Goal: Task Accomplishment & Management: Use online tool/utility

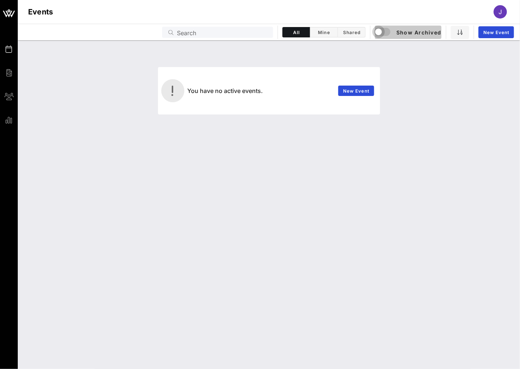
click at [381, 36] on div "button" at bounding box center [379, 32] width 10 height 10
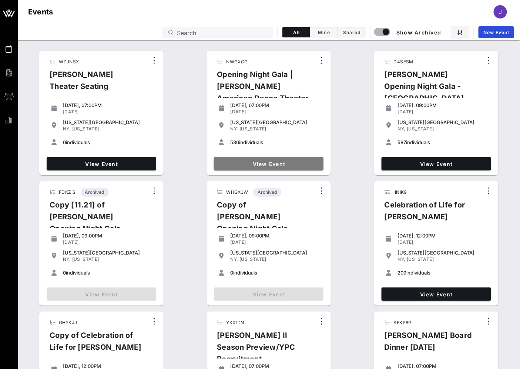
click at [268, 161] on span "View Event" at bounding box center [269, 164] width 104 height 6
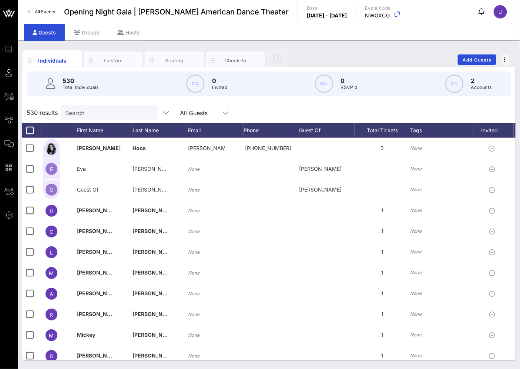
click at [39, 16] on link "All Events" at bounding box center [42, 12] width 36 height 12
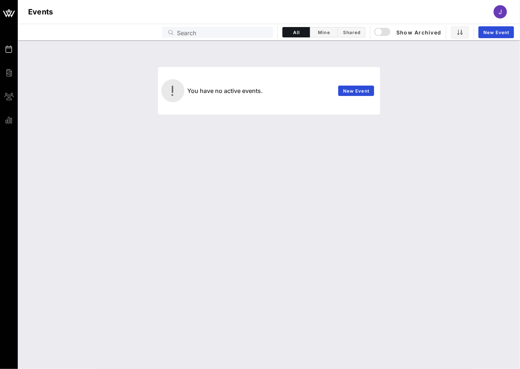
click at [381, 178] on div "You have no active events. New Event" at bounding box center [269, 204] width 502 height 328
click at [359, 86] on link "New Event" at bounding box center [356, 91] width 36 height 10
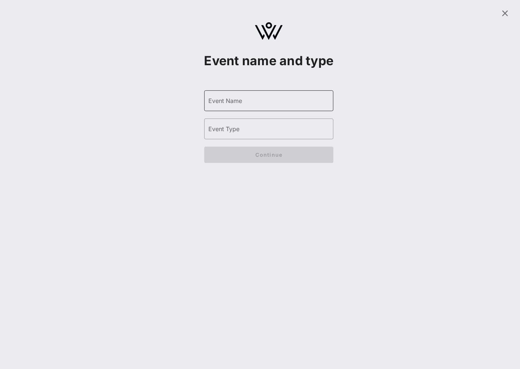
click at [279, 107] on input "Event Name" at bounding box center [269, 101] width 121 height 12
type input "Test Communication"
click at [256, 135] on input "Event Type" at bounding box center [269, 129] width 121 height 12
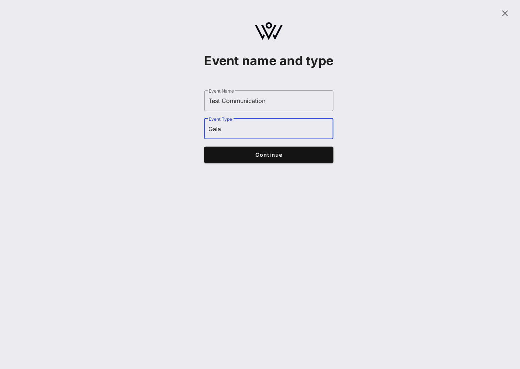
type input "Gala"
click at [280, 158] on span "Continue" at bounding box center [268, 154] width 115 height 6
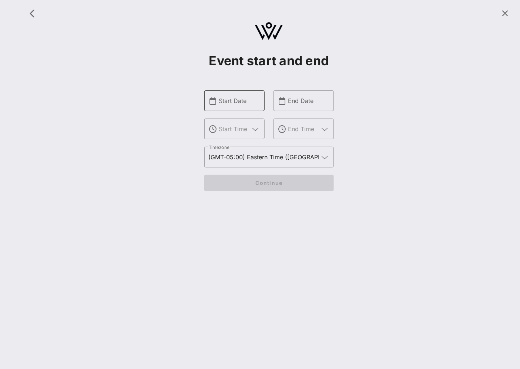
click at [247, 96] on input "Start Date" at bounding box center [239, 101] width 41 height 12
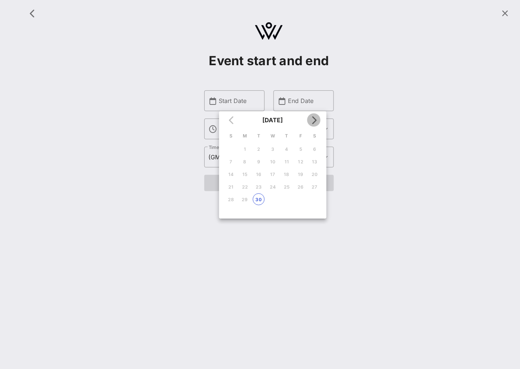
click at [311, 124] on icon "Next month" at bounding box center [314, 120] width 9 height 9
click at [231, 121] on icon "Previous month" at bounding box center [231, 120] width 9 height 9
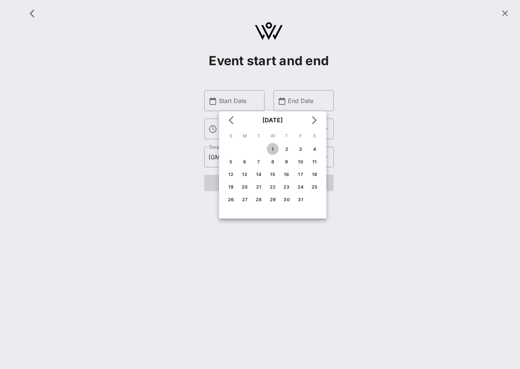
click at [272, 150] on div "1" at bounding box center [273, 149] width 12 height 6
type input "[DATE]"
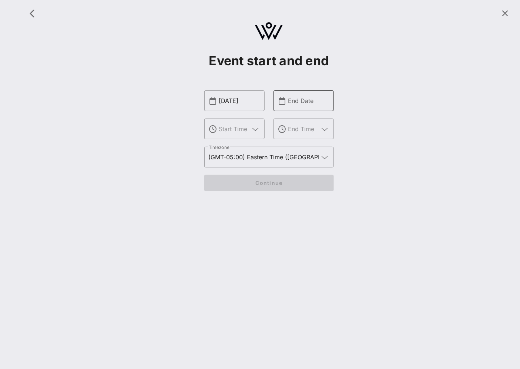
click at [299, 96] on input "End Date" at bounding box center [308, 101] width 41 height 12
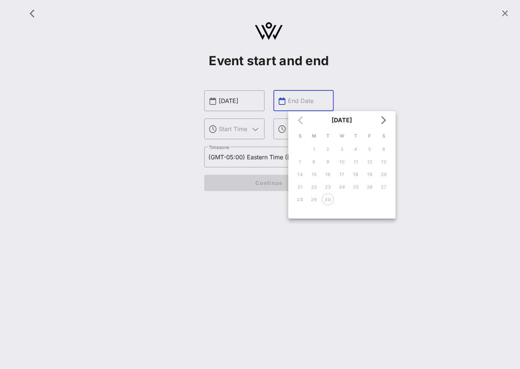
click at [410, 56] on div "Event start and end ​ [DATE] ​ ​ ​ ​ Timezone (GMT-05:00) Eastern Time ([GEOGRA…" at bounding box center [269, 101] width 494 height 194
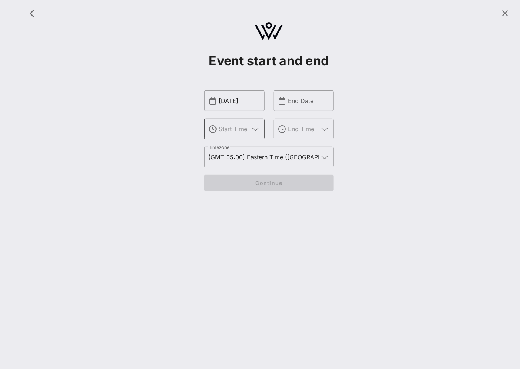
click at [247, 125] on input "text" at bounding box center [234, 129] width 31 height 12
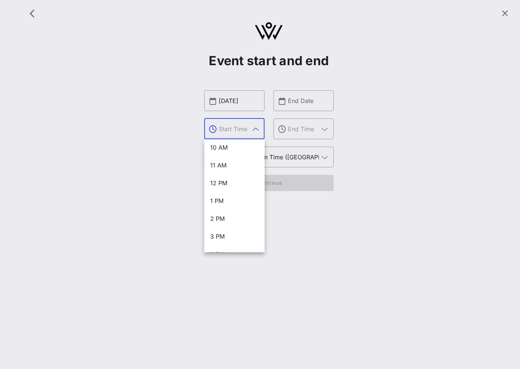
scroll to position [248, 0]
click at [231, 205] on div "5 PM" at bounding box center [234, 204] width 49 height 7
type input "5 PM"
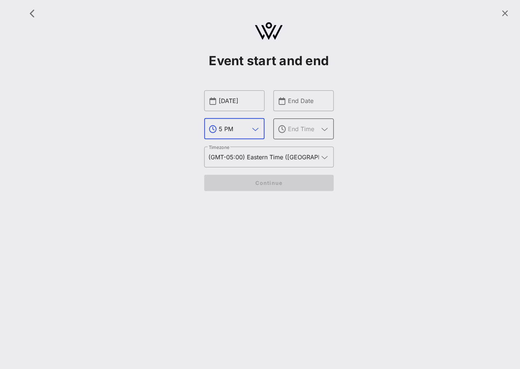
click at [315, 130] on input "text" at bounding box center [303, 129] width 31 height 12
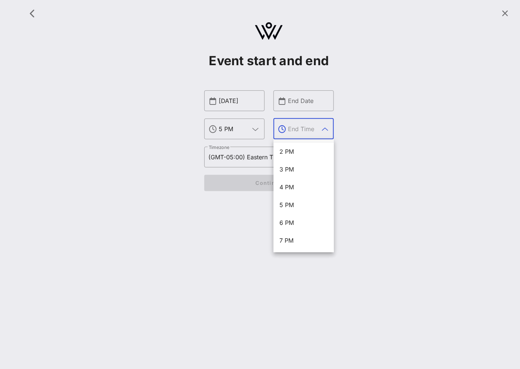
click at [301, 223] on div "6 PM" at bounding box center [304, 222] width 49 height 7
type input "6 PM"
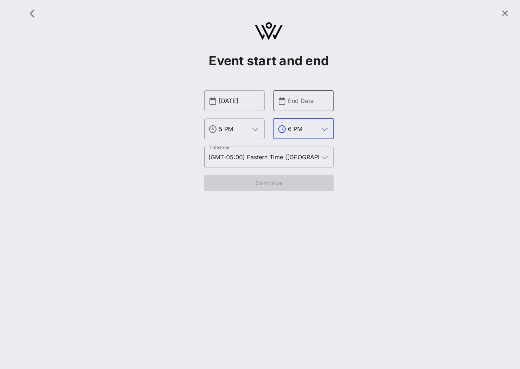
click at [320, 103] on input "End Date" at bounding box center [308, 101] width 41 height 12
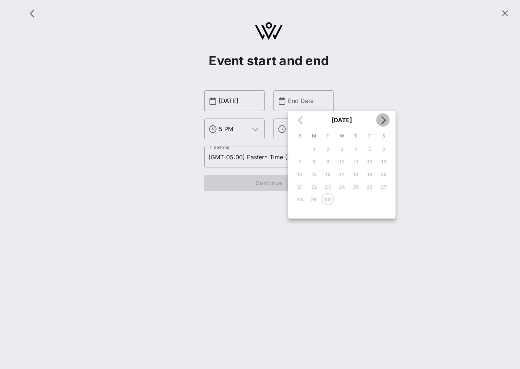
click at [383, 116] on icon "Next month" at bounding box center [383, 120] width 9 height 9
click at [341, 149] on div "1" at bounding box center [342, 149] width 12 height 6
type input "[DATE]"
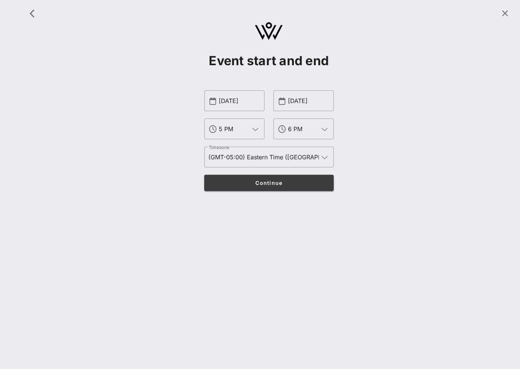
click at [310, 178] on button "Continue" at bounding box center [269, 183] width 130 height 16
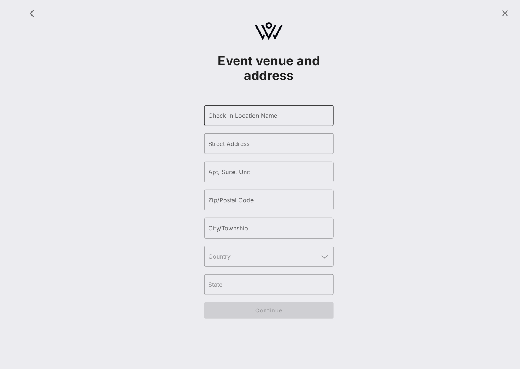
click at [253, 123] on div "Check-In Location Name" at bounding box center [269, 115] width 121 height 21
type input "N"
type input "[PERSON_NAME]"
type input "[STREET_ADDRESS]"
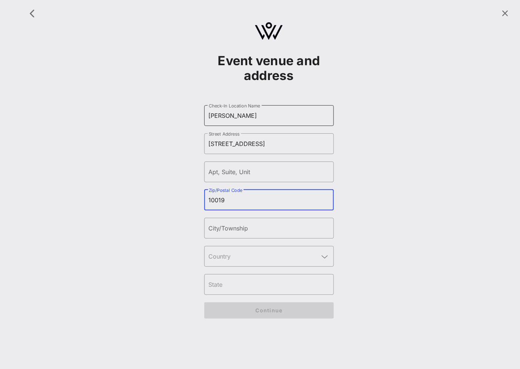
type input "10019"
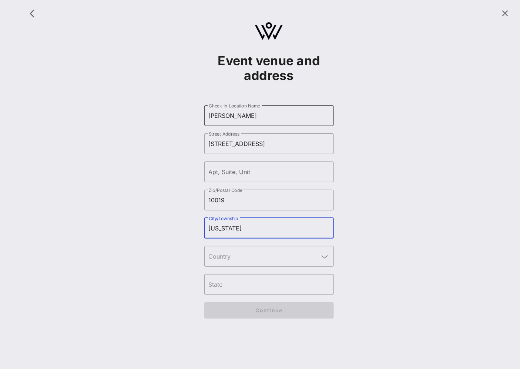
type input "[US_STATE]"
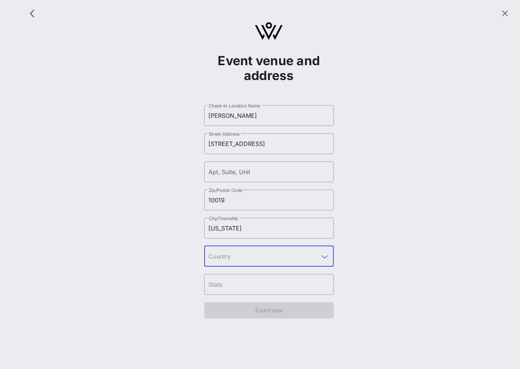
click at [307, 263] on div at bounding box center [269, 256] width 121 height 21
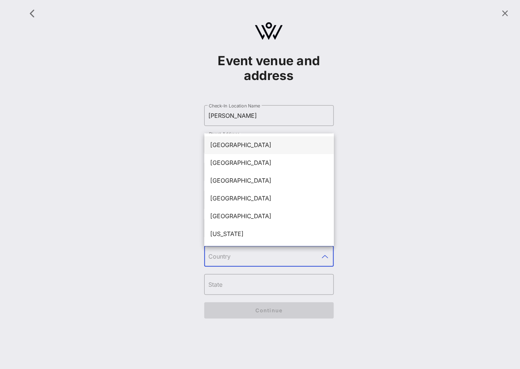
click at [272, 143] on div "[GEOGRAPHIC_DATA]" at bounding box center [269, 144] width 118 height 7
type input "[GEOGRAPHIC_DATA]"
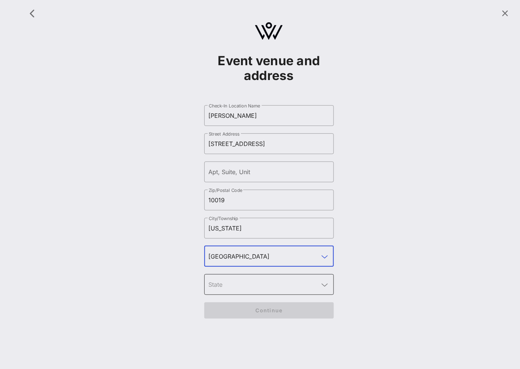
click at [240, 277] on div at bounding box center [269, 284] width 121 height 21
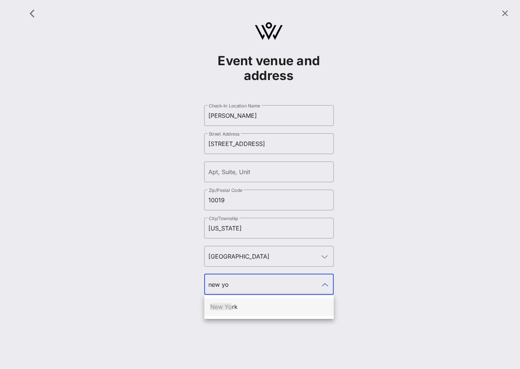
click at [230, 305] on span "New Yo" at bounding box center [221, 306] width 22 height 7
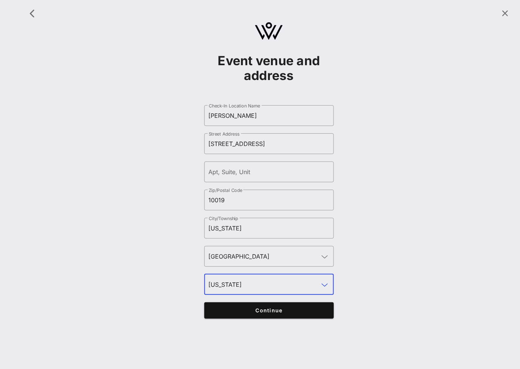
type input "[US_STATE]"
click at [248, 306] on button "Continue" at bounding box center [269, 310] width 130 height 16
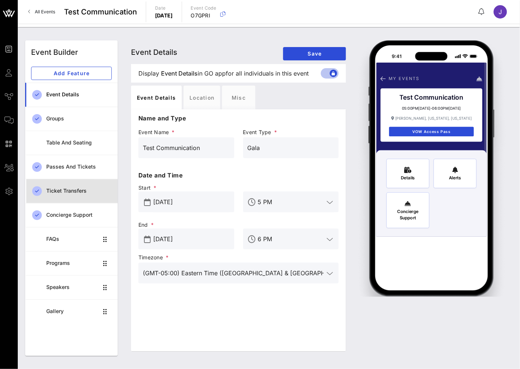
click at [65, 188] on div "Ticket Transfers" at bounding box center [79, 191] width 66 height 6
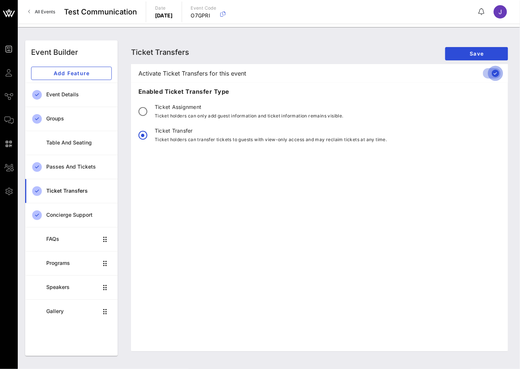
click at [493, 73] on div at bounding box center [496, 73] width 13 height 13
click at [487, 54] on span "Save" at bounding box center [476, 53] width 51 height 6
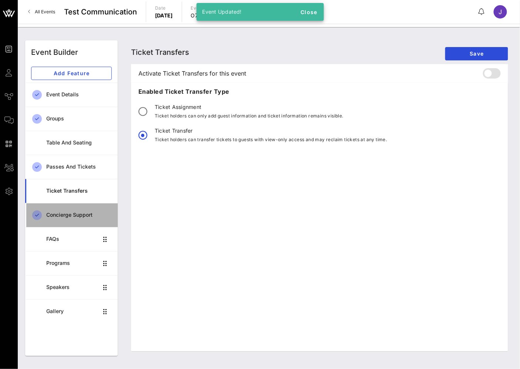
click at [68, 207] on link "Concierge Support" at bounding box center [71, 215] width 93 height 24
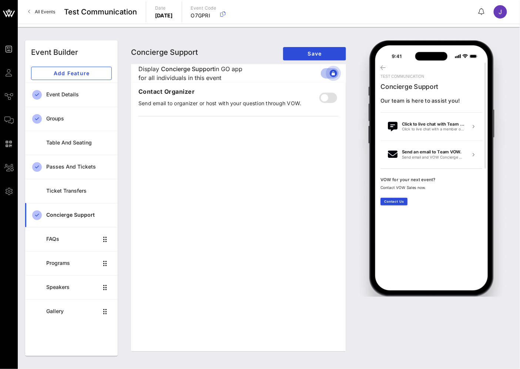
click at [334, 73] on div at bounding box center [333, 73] width 13 height 13
click at [331, 77] on div at bounding box center [333, 73] width 13 height 13
click at [324, 100] on div at bounding box center [324, 97] width 13 height 13
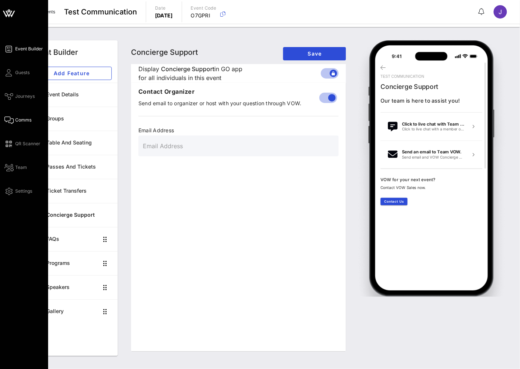
click at [18, 116] on link "Comms" at bounding box center [17, 120] width 27 height 9
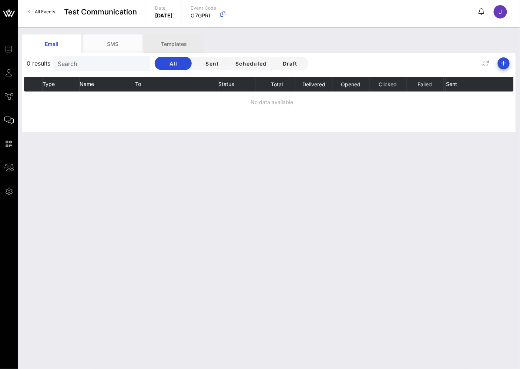
click at [171, 42] on div "Templates" at bounding box center [173, 43] width 59 height 19
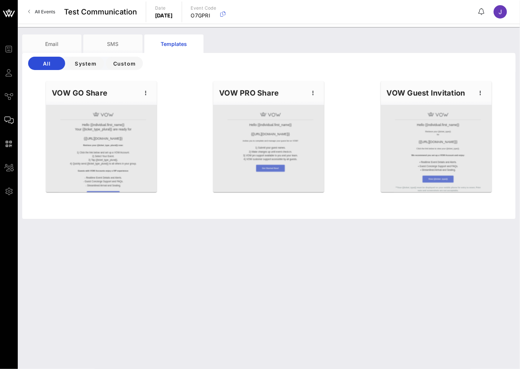
click at [109, 129] on div at bounding box center [101, 148] width 111 height 87
click at [144, 89] on icon "button" at bounding box center [145, 92] width 9 height 9
click at [156, 120] on div "Preview" at bounding box center [157, 120] width 19 height 6
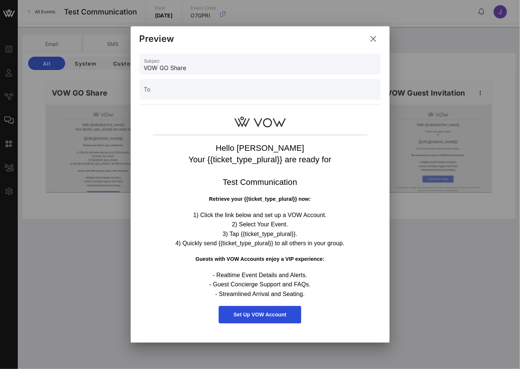
click at [374, 42] on icon at bounding box center [374, 38] width 10 height 9
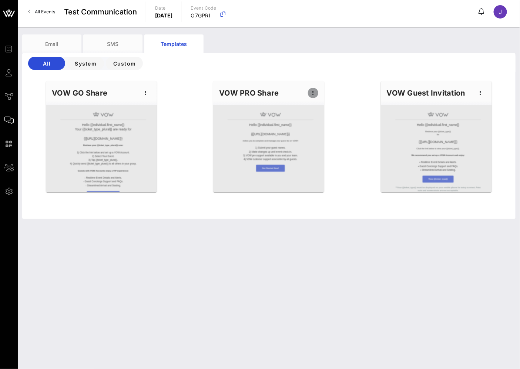
click at [310, 94] on icon "button" at bounding box center [313, 92] width 9 height 9
click at [328, 124] on div "Preview" at bounding box center [325, 120] width 19 height 12
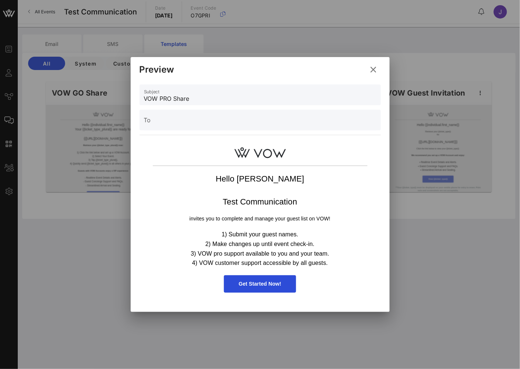
click at [378, 72] on icon at bounding box center [373, 69] width 13 height 13
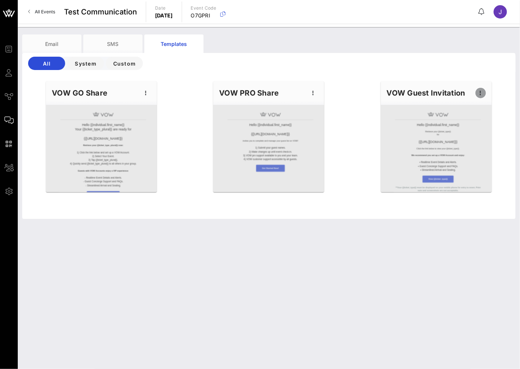
click at [481, 88] on button "button" at bounding box center [481, 93] width 10 height 10
click at [484, 119] on div "Preview" at bounding box center [492, 120] width 19 height 6
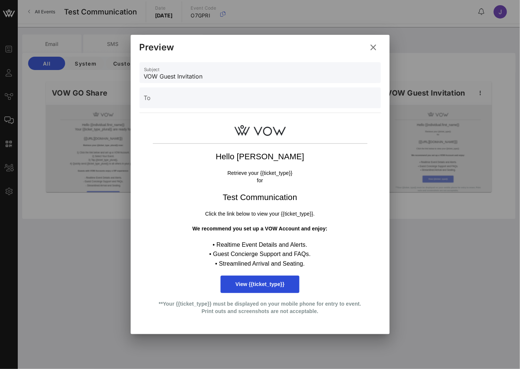
click at [164, 96] on input "To" at bounding box center [260, 102] width 233 height 12
click at [374, 47] on icon at bounding box center [373, 47] width 13 height 12
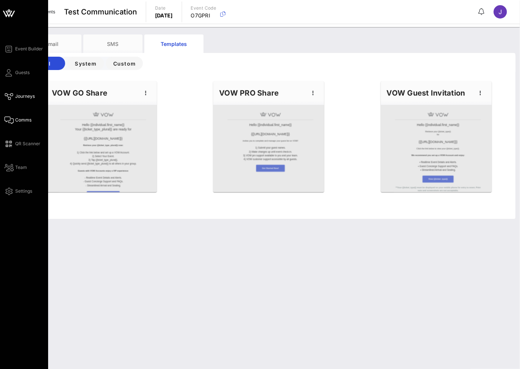
click at [29, 93] on span "Journeys" at bounding box center [25, 96] width 20 height 7
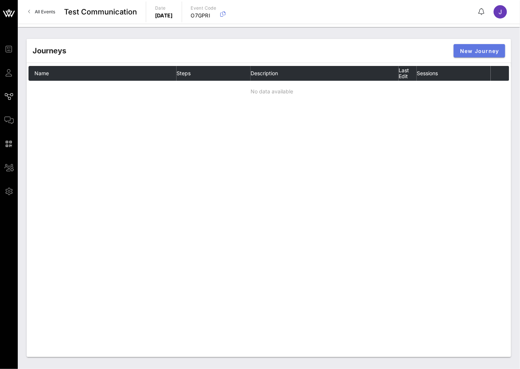
click at [502, 47] on button "New Journey" at bounding box center [479, 50] width 51 height 13
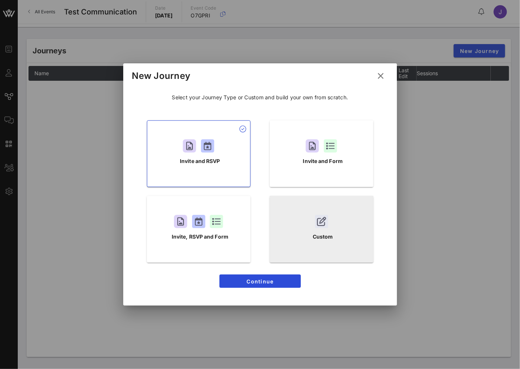
click at [341, 231] on div "Custom" at bounding box center [322, 229] width 104 height 67
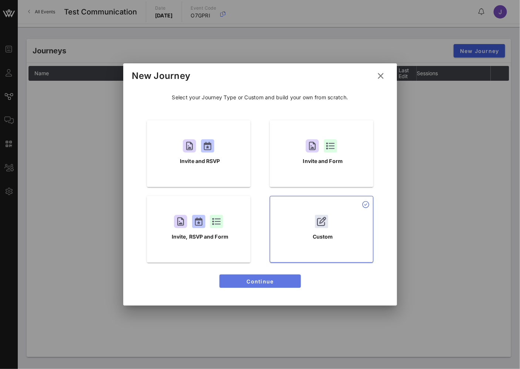
click at [261, 283] on span "Continue" at bounding box center [260, 281] width 70 height 6
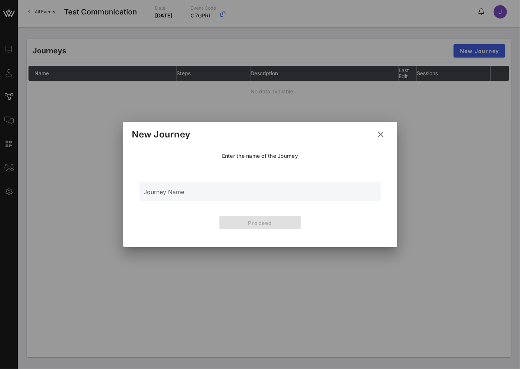
click at [179, 187] on div "Journey Name" at bounding box center [260, 191] width 233 height 19
click at [384, 137] on icon at bounding box center [381, 134] width 13 height 12
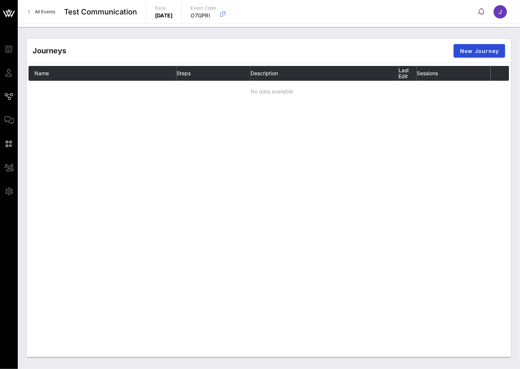
click at [216, 196] on div "Journeys New Journey Name Steps Description Last Edit Sessions No data available" at bounding box center [269, 198] width 485 height 318
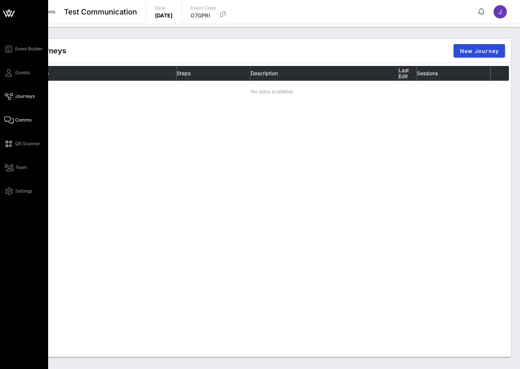
click at [19, 121] on span "Comms" at bounding box center [23, 120] width 16 height 7
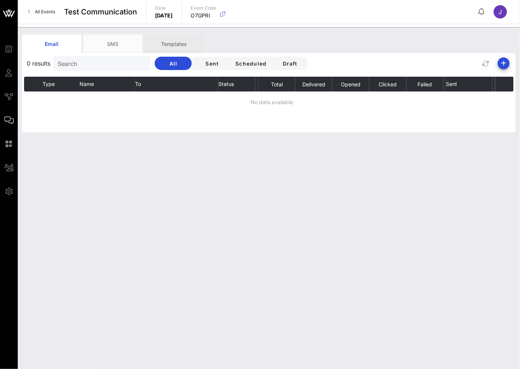
click at [169, 47] on div "Templates" at bounding box center [173, 43] width 59 height 19
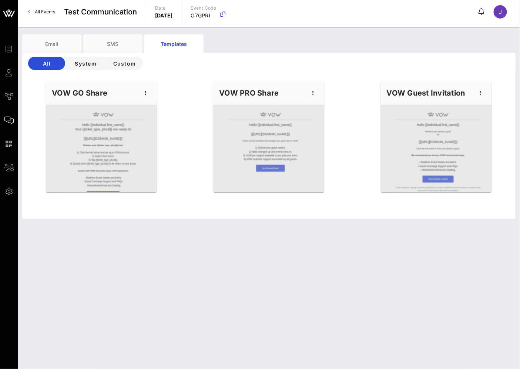
click at [454, 148] on div at bounding box center [436, 148] width 111 height 87
click at [475, 92] on div "VOW Guest Invitation" at bounding box center [436, 93] width 111 height 24
click at [478, 92] on icon "button" at bounding box center [481, 92] width 9 height 9
click at [492, 121] on div "Preview" at bounding box center [492, 120] width 19 height 6
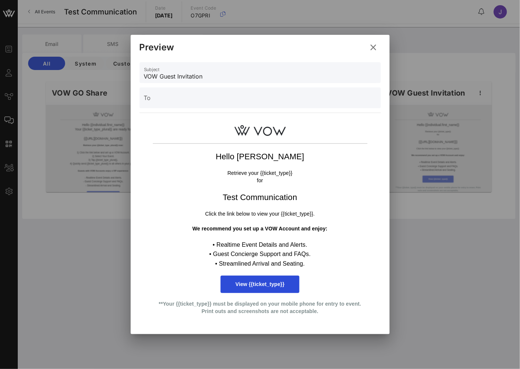
click at [373, 53] on button at bounding box center [374, 47] width 14 height 13
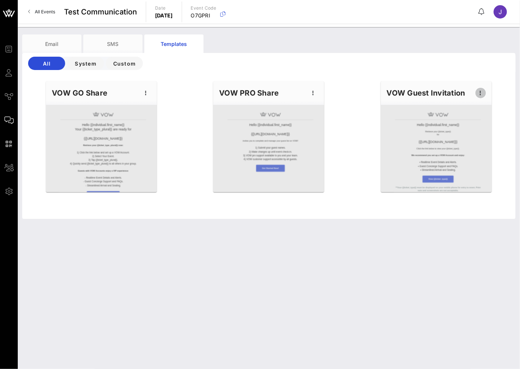
click at [480, 91] on icon "button" at bounding box center [481, 92] width 9 height 9
click at [494, 105] on div "Edit" at bounding box center [492, 106] width 19 height 6
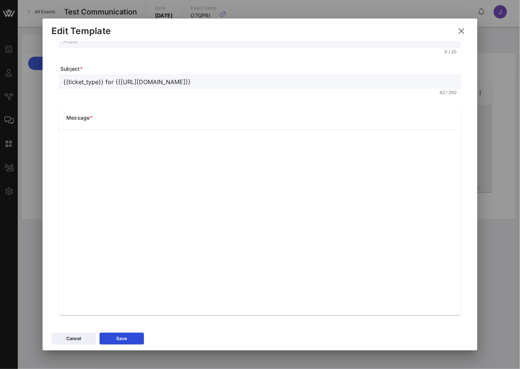
scroll to position [30, 0]
click at [462, 32] on icon at bounding box center [461, 30] width 13 height 13
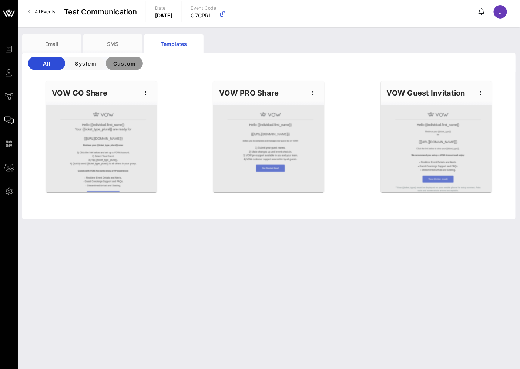
click at [121, 60] on span "Custom" at bounding box center [124, 63] width 25 height 6
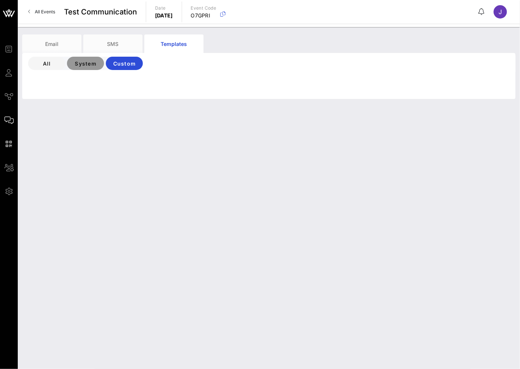
click at [98, 63] on span "System" at bounding box center [85, 63] width 25 height 6
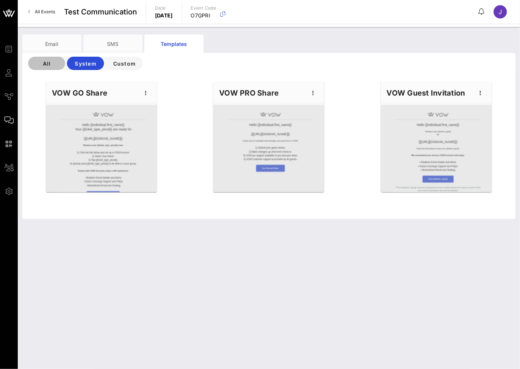
click at [47, 57] on button "All" at bounding box center [46, 63] width 37 height 13
click at [114, 46] on div "SMS" at bounding box center [112, 43] width 59 height 19
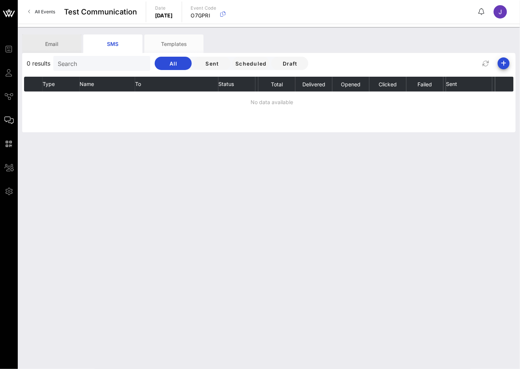
click at [54, 44] on div "Email" at bounding box center [51, 43] width 59 height 19
click at [505, 60] on icon "button" at bounding box center [503, 63] width 9 height 9
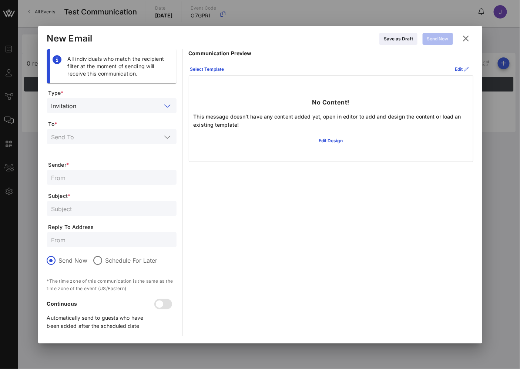
click at [119, 101] on input "text" at bounding box center [121, 106] width 82 height 10
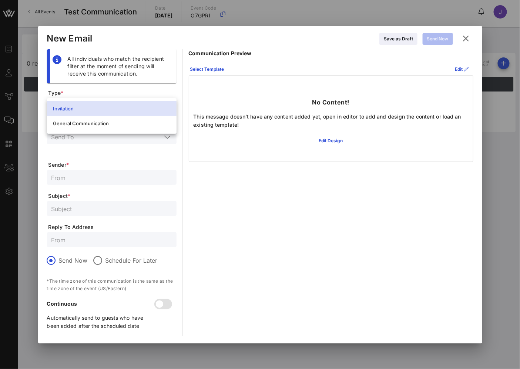
click at [278, 71] on div "Select Template Edit" at bounding box center [331, 69] width 285 height 12
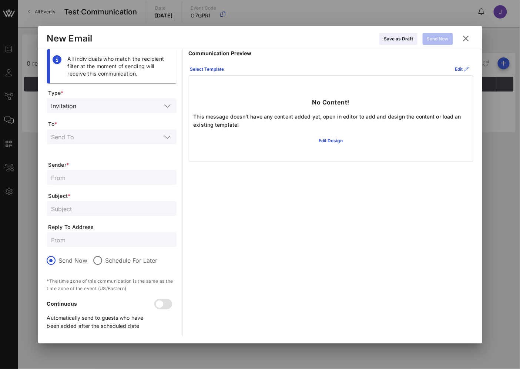
click at [104, 134] on input "text" at bounding box center [106, 137] width 110 height 10
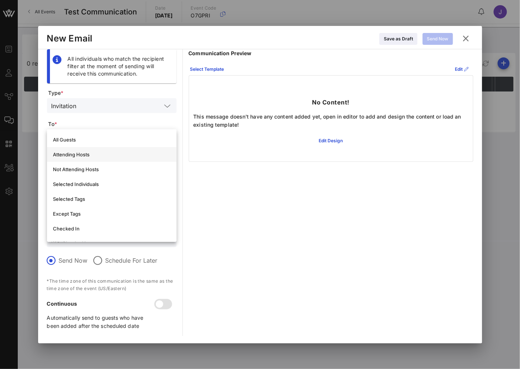
click at [121, 152] on div "Attending Hosts" at bounding box center [112, 154] width 118 height 6
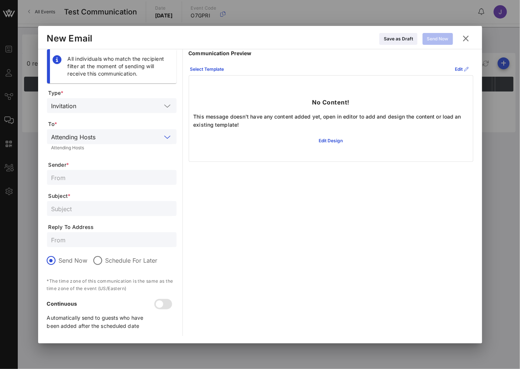
click at [118, 174] on input "text" at bounding box center [111, 178] width 121 height 10
click at [341, 197] on div "Communication Preview Select Template Edit No Content! This message doesn't hav…" at bounding box center [331, 192] width 285 height 287
click at [100, 181] on input "text" at bounding box center [111, 178] width 121 height 10
click at [187, 87] on div "All individuals who match the recipient filter at the moment of sending will re…" at bounding box center [260, 192] width 427 height 287
click at [80, 183] on div at bounding box center [111, 177] width 121 height 15
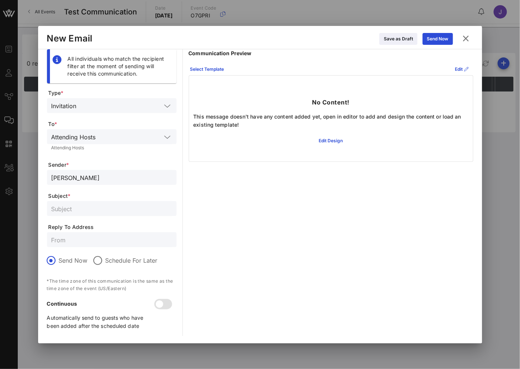
type input "[PERSON_NAME]"
click at [111, 202] on div at bounding box center [111, 208] width 121 height 15
type input "I"
drag, startPoint x: 97, startPoint y: 208, endPoint x: 112, endPoint y: 223, distance: 21.7
click at [97, 207] on input "Your Invitation - [PERSON_NAME] Opening Night Gala" at bounding box center [111, 209] width 121 height 10
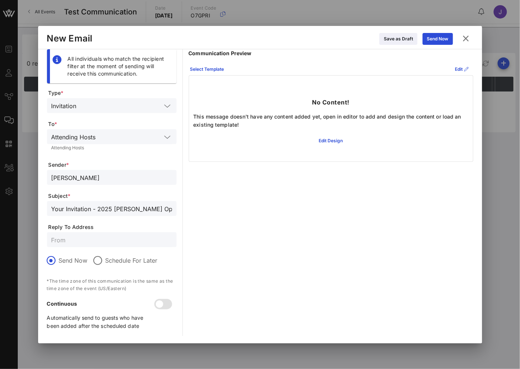
type input "Your Invitation - 2025 [PERSON_NAME] Opening Night Gala"
click at [92, 243] on input "text" at bounding box center [111, 240] width 121 height 10
type input "[EMAIL_ADDRESS][PERSON_NAME][DOMAIN_NAME]"
click at [186, 247] on div "All individuals who match the recipient filter at the moment of sending will re…" at bounding box center [260, 192] width 427 height 287
click at [339, 143] on div "Edit Design" at bounding box center [331, 140] width 24 height 7
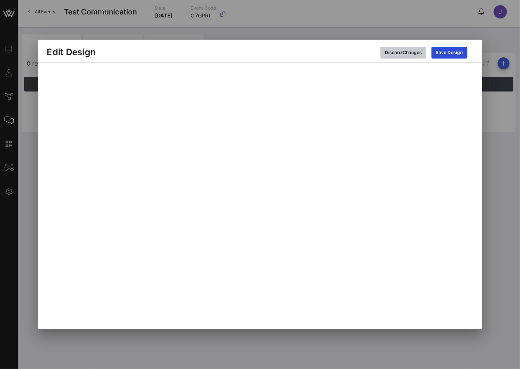
click at [394, 50] on div "Discard Changes" at bounding box center [403, 52] width 37 height 7
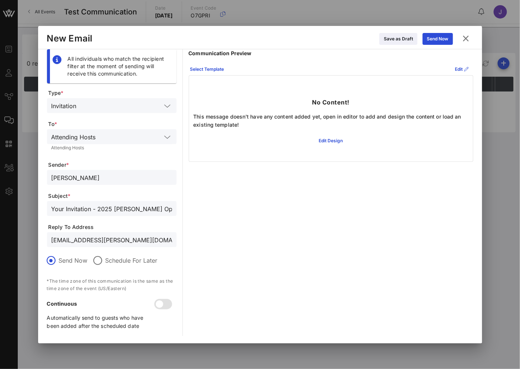
click at [464, 34] on icon at bounding box center [466, 38] width 13 height 13
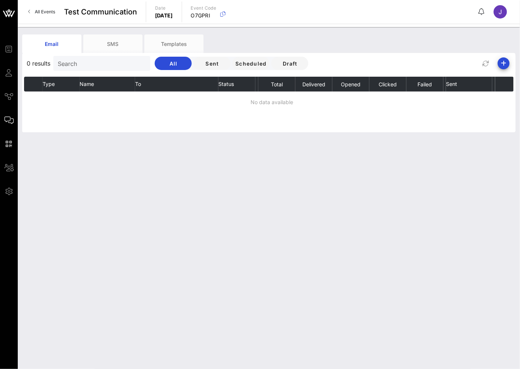
click at [236, 46] on div "Email SMS Templates" at bounding box center [263, 43] width 482 height 19
click at [38, 8] on link "All Events" at bounding box center [42, 12] width 36 height 12
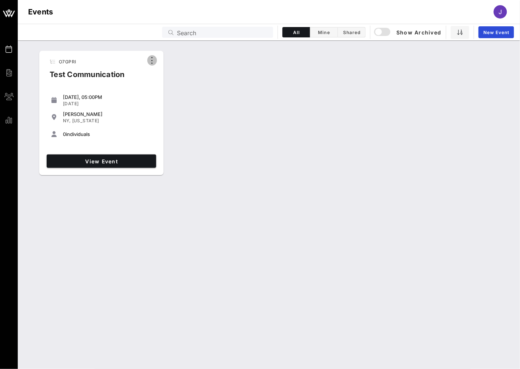
click at [156, 60] on icon "button" at bounding box center [152, 60] width 9 height 9
drag, startPoint x: 216, startPoint y: 136, endPoint x: 120, endPoint y: 164, distance: 100.3
click at [216, 137] on div "O7GPRI Test Communication [DATE], 05:00PM [DATE] [PERSON_NAME] [GEOGRAPHIC_DATA…" at bounding box center [269, 113] width 502 height 131
click at [106, 163] on span "View Event" at bounding box center [102, 161] width 104 height 6
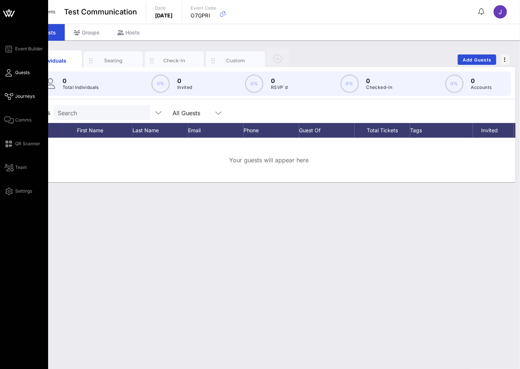
click at [21, 94] on span "Journeys" at bounding box center [25, 96] width 20 height 7
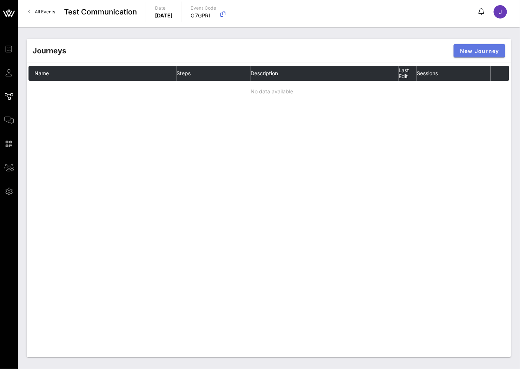
click at [491, 48] on span "New Journey" at bounding box center [480, 51] width 40 height 6
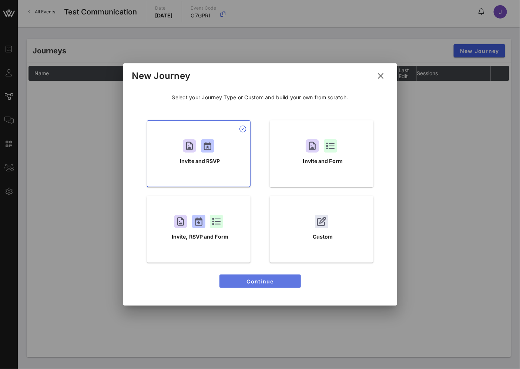
click at [262, 287] on button "Continue" at bounding box center [260, 280] width 81 height 13
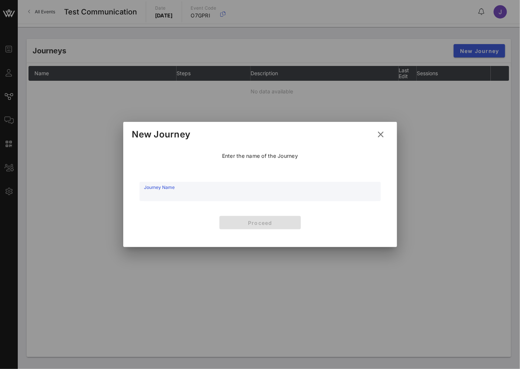
click at [255, 191] on input "Journey Name" at bounding box center [260, 195] width 233 height 11
type input "Test"
click at [268, 223] on span "Proceed" at bounding box center [260, 223] width 70 height 6
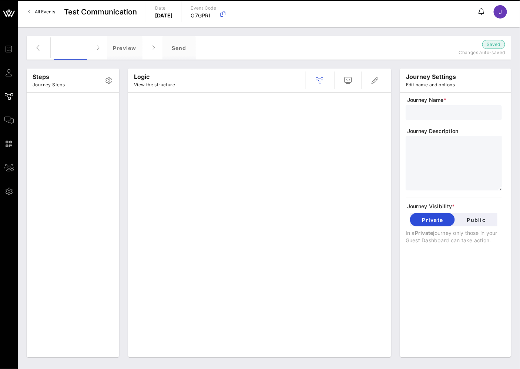
type input "Test"
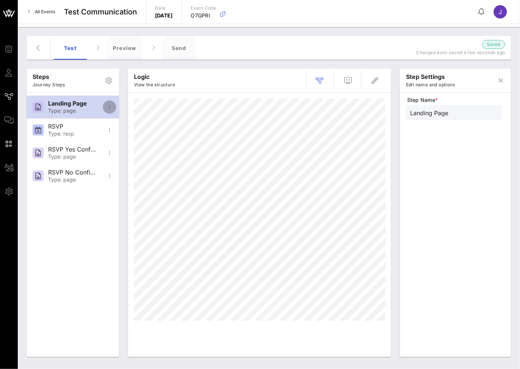
click at [110, 106] on icon "button" at bounding box center [109, 107] width 9 height 9
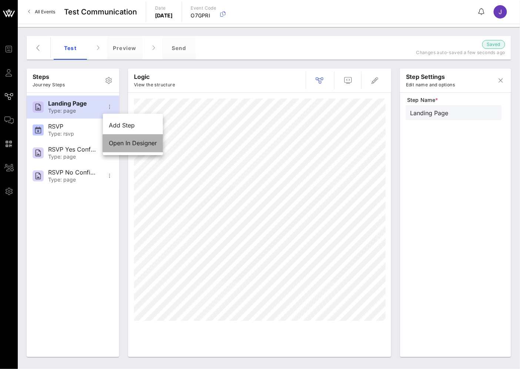
click at [138, 143] on div "Open In Designer" at bounding box center [133, 143] width 48 height 7
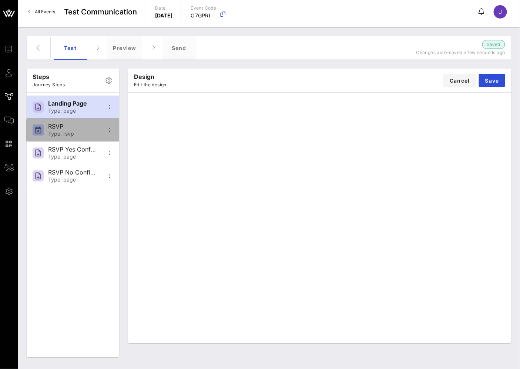
click at [53, 127] on div "RSVP" at bounding box center [72, 126] width 49 height 7
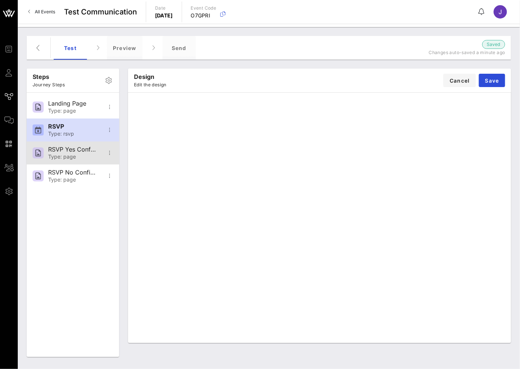
click at [69, 150] on div "RSVP Yes Confirmation" at bounding box center [72, 149] width 49 height 7
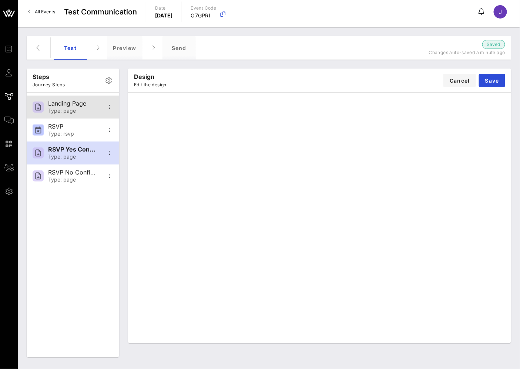
click at [72, 104] on div "Landing Page" at bounding box center [72, 103] width 49 height 7
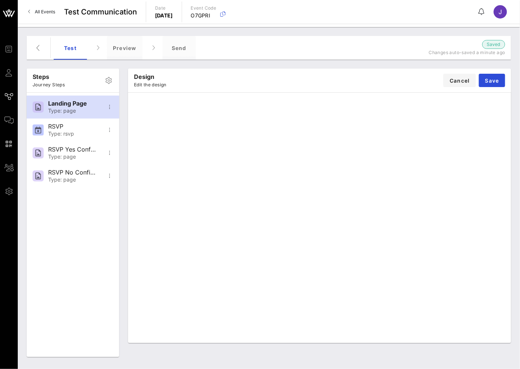
click at [108, 261] on div "Steps Journey Steps Landing Page Type: page RSVP Type: rsvp RSVP Yes Confirmati…" at bounding box center [73, 213] width 93 height 288
click at [293, 46] on div "Test Preview Send" at bounding box center [233, 48] width 359 height 24
click at [345, 9] on div "All Events Test Communication Date [DATE] Event Code O7GPRI J" at bounding box center [269, 12] width 502 height 24
click at [337, 46] on div "Test Preview Send" at bounding box center [233, 48] width 359 height 24
click at [376, 69] on div "Design Edit the design Cancel Save" at bounding box center [319, 81] width 383 height 24
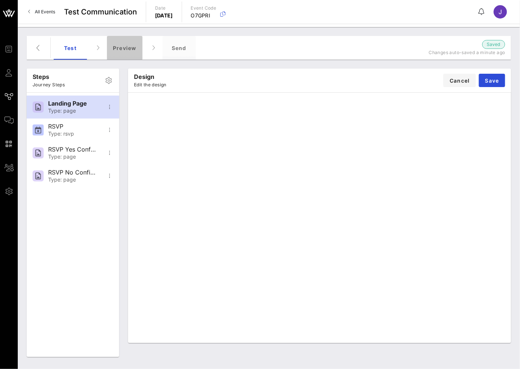
click at [126, 38] on div "Preview" at bounding box center [125, 48] width 36 height 24
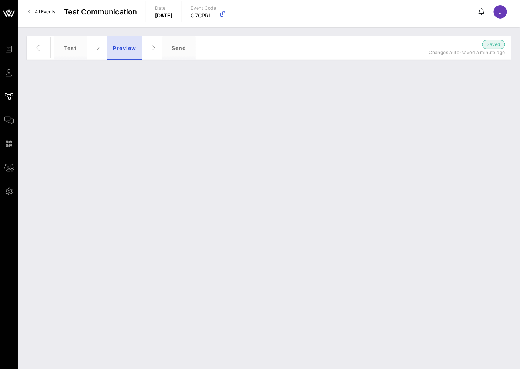
click at [127, 44] on div "Preview" at bounding box center [125, 48] width 36 height 24
click at [69, 49] on div "Test" at bounding box center [70, 48] width 33 height 24
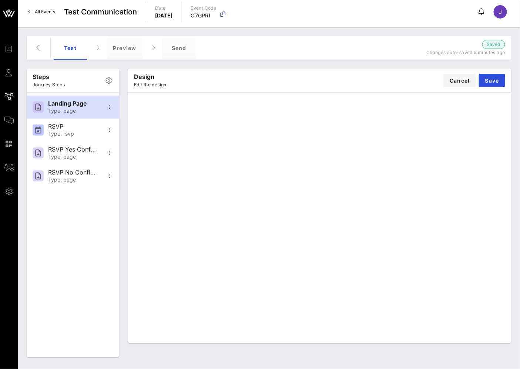
click at [414, 74] on div "Design Edit the design Cancel Save" at bounding box center [319, 81] width 383 height 24
click at [460, 83] on span "Cancel" at bounding box center [460, 80] width 21 height 6
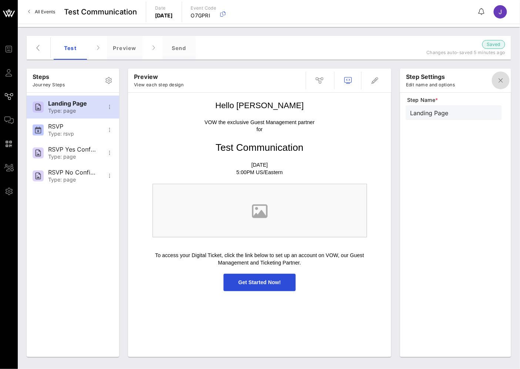
click at [502, 84] on icon "button" at bounding box center [501, 80] width 9 height 9
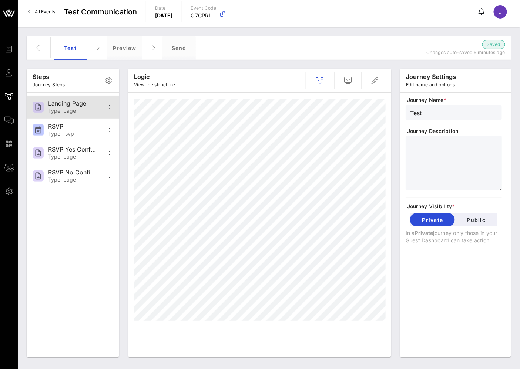
click at [54, 101] on div "Landing Page" at bounding box center [72, 103] width 49 height 7
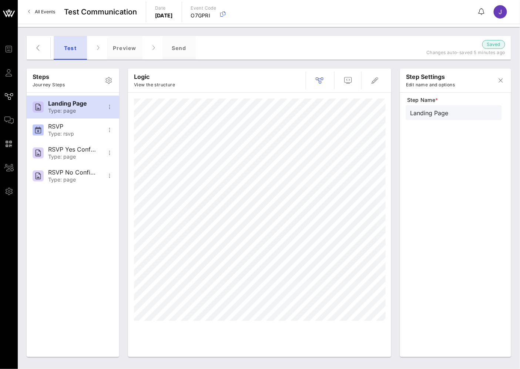
click at [64, 45] on div "Test" at bounding box center [70, 48] width 33 height 24
click at [124, 43] on div "Preview" at bounding box center [125, 48] width 36 height 24
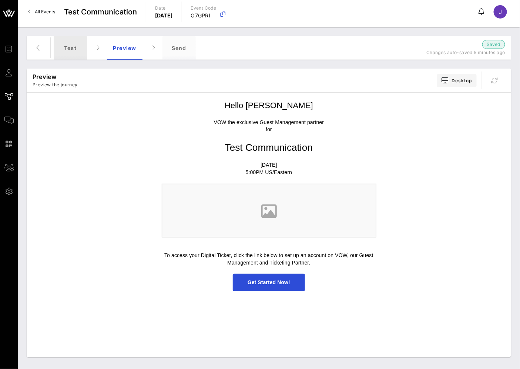
click at [68, 44] on div "Test" at bounding box center [70, 48] width 33 height 24
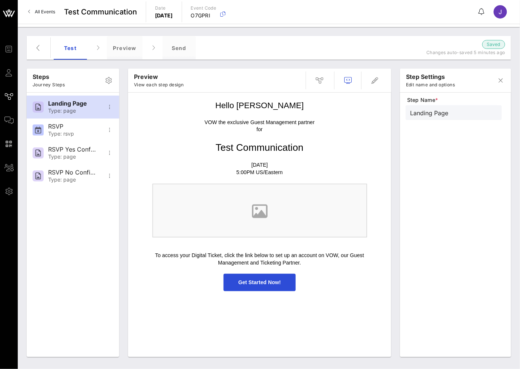
click at [277, 196] on img at bounding box center [260, 211] width 215 height 54
click at [502, 84] on icon "button" at bounding box center [501, 80] width 9 height 9
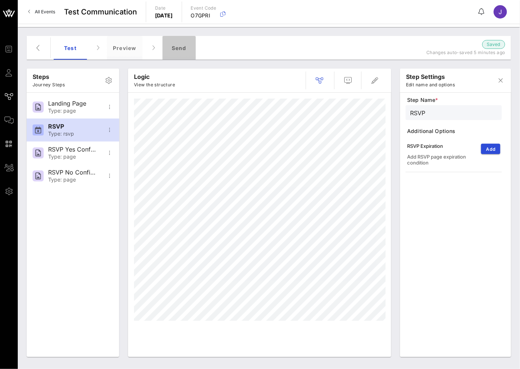
click at [193, 51] on div "Send" at bounding box center [179, 48] width 33 height 24
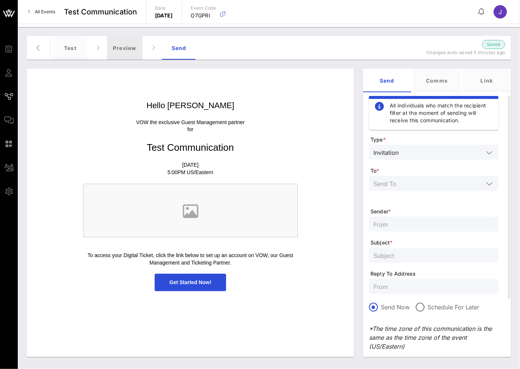
click at [109, 42] on div "Preview" at bounding box center [125, 48] width 36 height 24
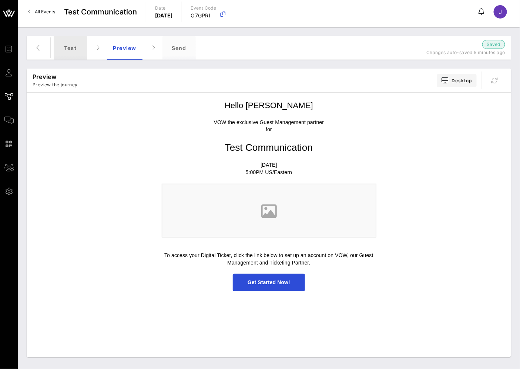
click at [75, 45] on div "Test" at bounding box center [70, 48] width 33 height 24
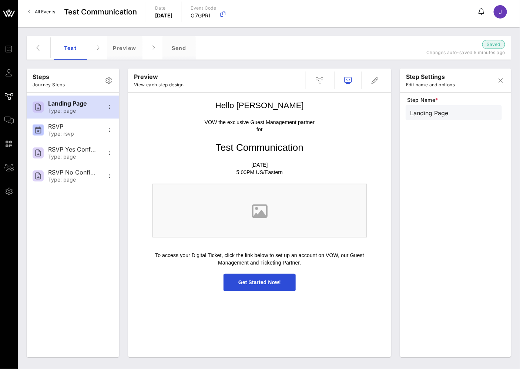
click at [255, 133] on p "VOW the exclusive Guest Management partner for" at bounding box center [260, 126] width 215 height 14
click at [382, 76] on span "button" at bounding box center [375, 80] width 18 height 9
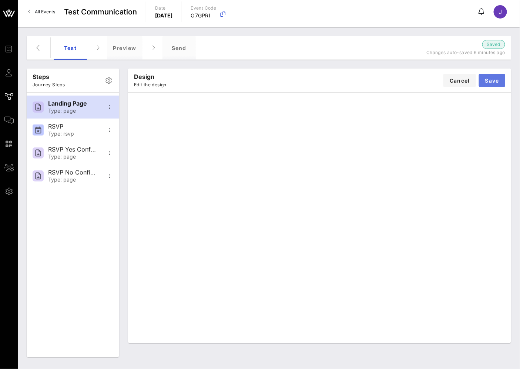
click at [504, 78] on button "Save" at bounding box center [492, 80] width 26 height 13
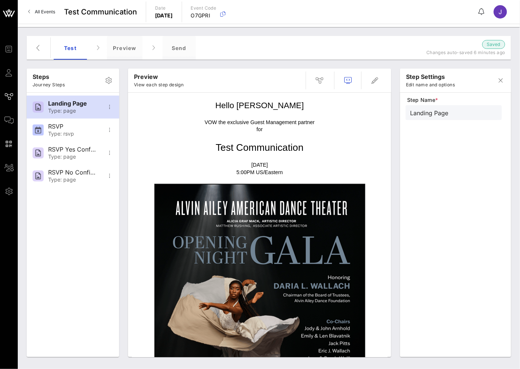
click at [269, 144] on p "Test Communication" at bounding box center [260, 147] width 215 height 13
click at [349, 75] on button "button" at bounding box center [348, 80] width 18 height 18
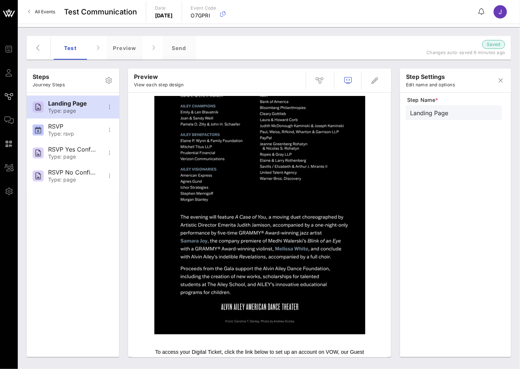
scroll to position [491, 0]
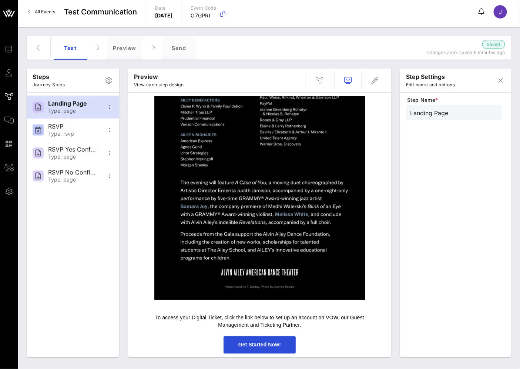
click at [274, 345] on span "Get Started Now!" at bounding box center [259, 345] width 43 height 6
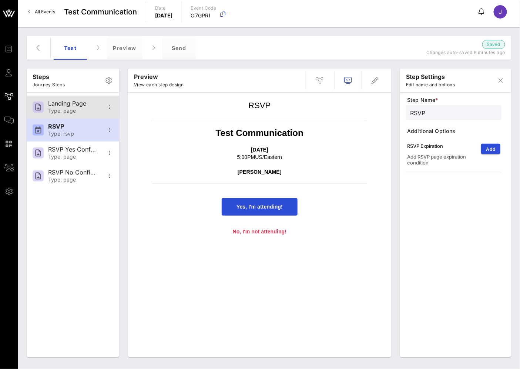
click at [58, 103] on div "Landing Page" at bounding box center [72, 103] width 49 height 7
type input "Landing Page"
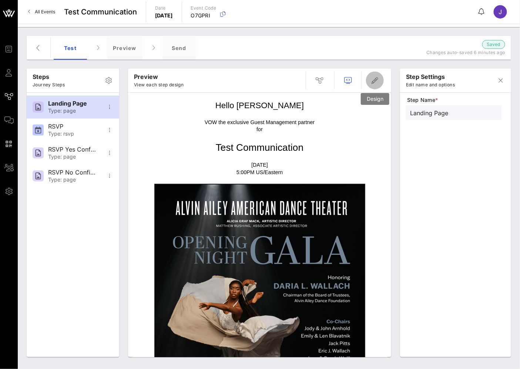
click at [376, 75] on button "button" at bounding box center [375, 80] width 18 height 18
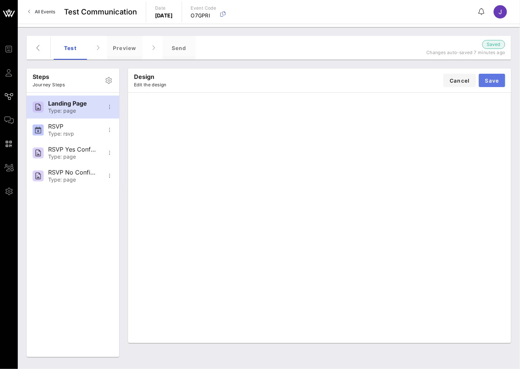
click at [488, 76] on button "Save" at bounding box center [492, 80] width 26 height 13
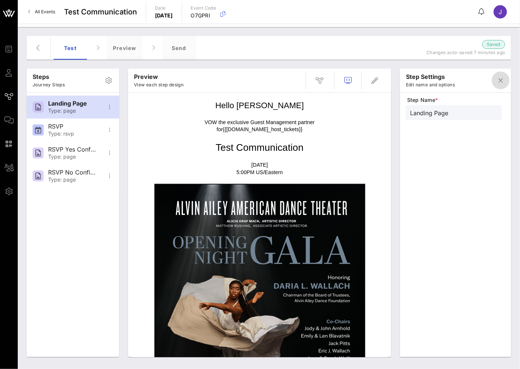
click at [505, 82] on icon "button" at bounding box center [501, 80] width 9 height 9
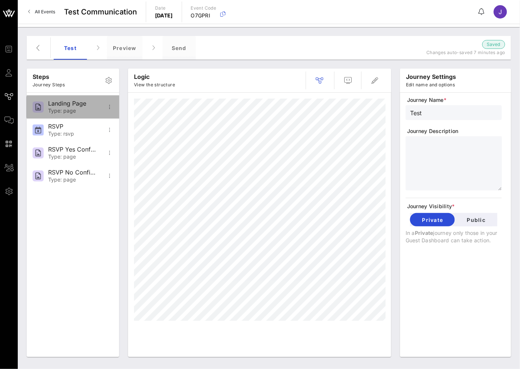
click at [39, 110] on div at bounding box center [38, 106] width 11 height 11
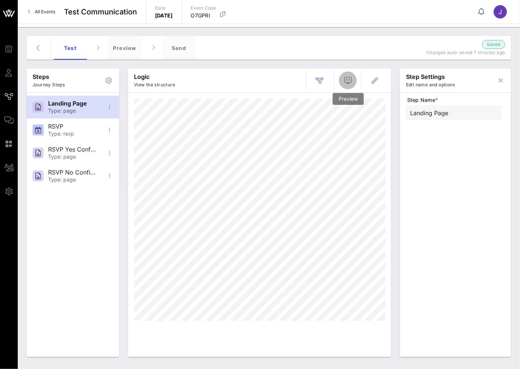
click at [349, 80] on icon "button" at bounding box center [348, 80] width 9 height 9
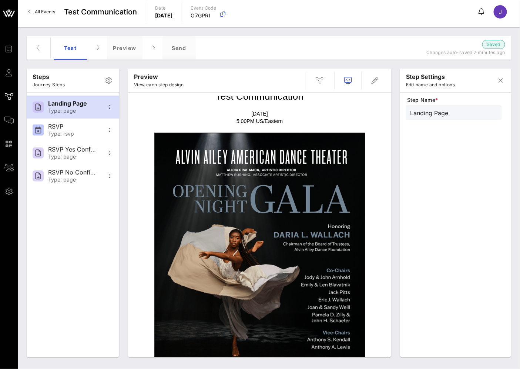
scroll to position [0, 0]
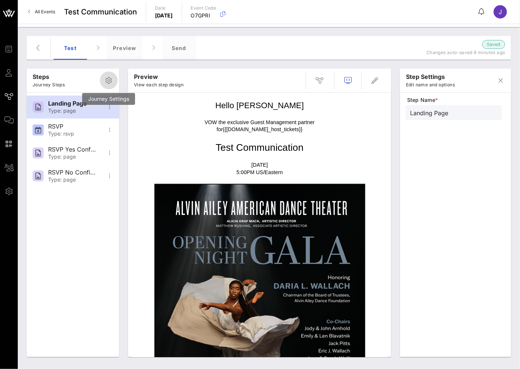
click at [114, 74] on button "button" at bounding box center [109, 80] width 18 height 18
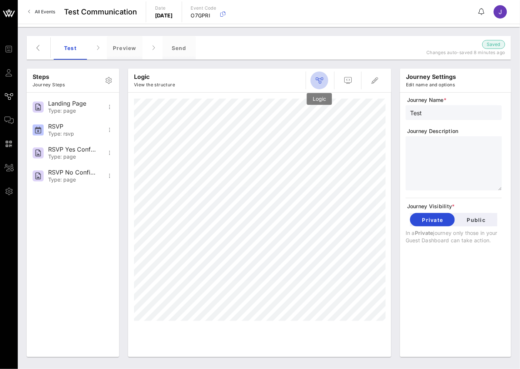
click at [322, 81] on icon "button" at bounding box center [319, 80] width 9 height 9
click at [113, 79] on span "button" at bounding box center [109, 80] width 18 height 9
click at [71, 238] on div "Steps Journey Steps Landing Page Type: page RSVP Type: rsvp RSVP Yes Confirmati…" at bounding box center [73, 213] width 93 height 288
click at [458, 151] on textarea at bounding box center [456, 164] width 92 height 52
click at [458, 291] on div "Journey Name * Test Journey Description Journey Visibility * Private Public In …" at bounding box center [456, 228] width 100 height 264
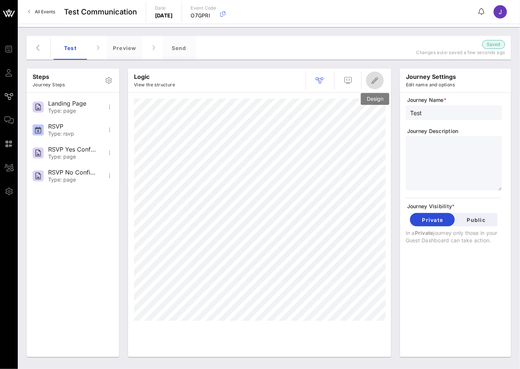
click at [377, 77] on icon "button" at bounding box center [375, 80] width 9 height 9
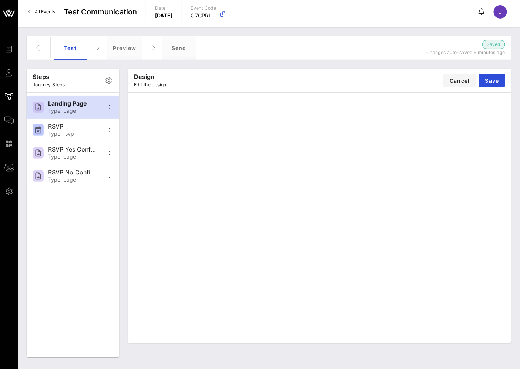
click at [336, 11] on div "All Events Test Communication Date [DATE] Event Code O7GPRI J" at bounding box center [269, 12] width 502 height 24
click at [357, 84] on div "Design Edit the design Cancel Save" at bounding box center [319, 81] width 383 height 24
click at [304, 67] on div "Design Edit the design Cancel Save" at bounding box center [320, 212] width 392 height 297
click at [406, 37] on div "Test Preview Send" at bounding box center [233, 48] width 359 height 24
